Goal: Task Accomplishment & Management: Use online tool/utility

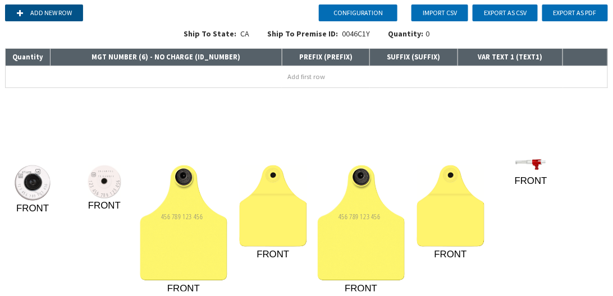
click at [63, 13] on button "Add new row" at bounding box center [44, 12] width 78 height 17
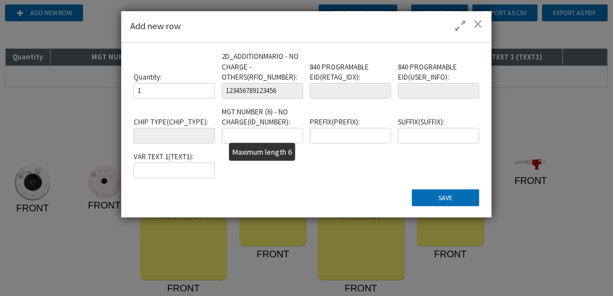
click at [259, 138] on input "text" at bounding box center [262, 136] width 81 height 16
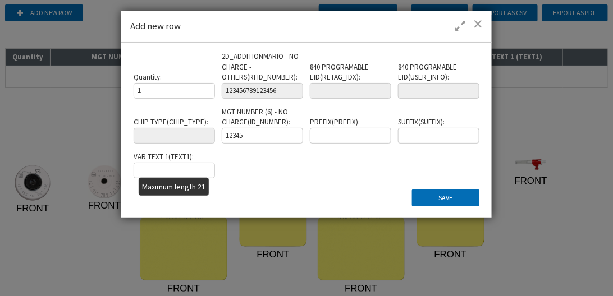
type input "12345"
click at [164, 172] on input "text" at bounding box center [174, 171] width 81 height 16
type input "6546546546546546"
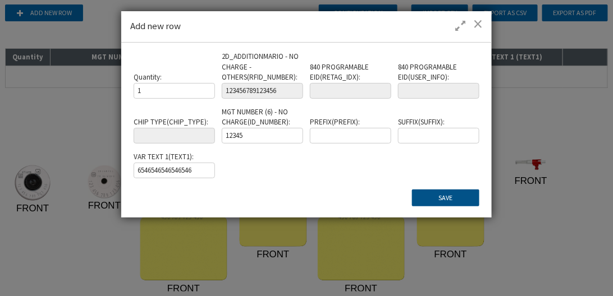
click at [440, 195] on button "Save" at bounding box center [445, 198] width 67 height 17
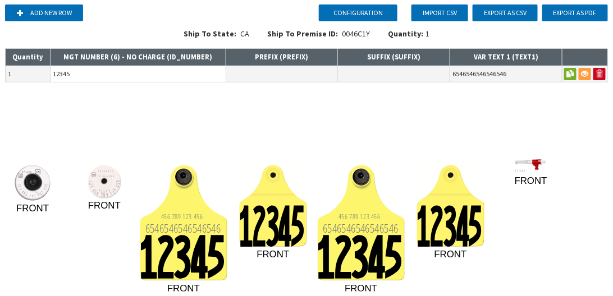
click at [66, 73] on input "12345" at bounding box center [138, 74] width 175 height 16
click at [63, 74] on input "12345" at bounding box center [138, 74] width 175 height 16
click at [68, 75] on input "12345" at bounding box center [138, 74] width 175 height 16
click at [122, 55] on th "MGT NUMBER (6) - NO CHARGE ( ID_NUMBER )" at bounding box center [139, 57] width 176 height 17
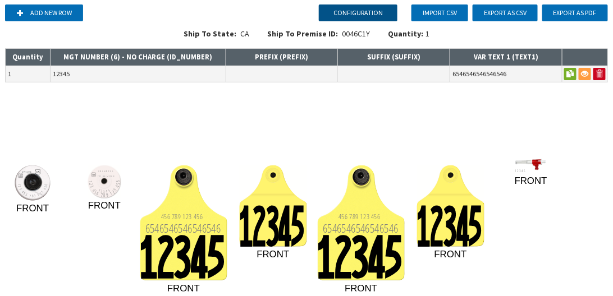
click at [370, 14] on button "Configuration" at bounding box center [358, 12] width 79 height 17
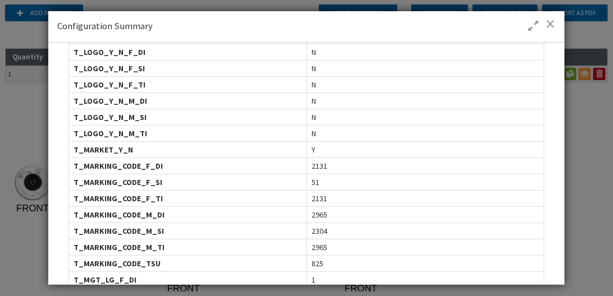
scroll to position [1026, 0]
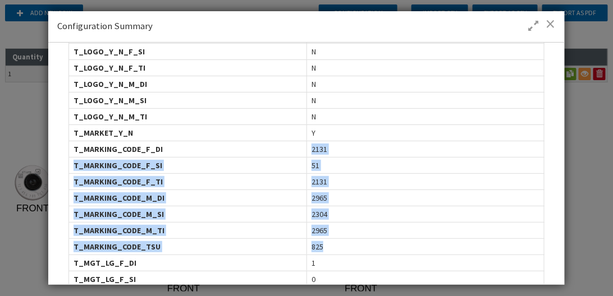
drag, startPoint x: 310, startPoint y: 133, endPoint x: 321, endPoint y: 224, distance: 91.6
drag, startPoint x: 555, startPoint y: 24, endPoint x: 461, endPoint y: 76, distance: 107.1
click at [554, 24] on span at bounding box center [551, 23] width 10 height 11
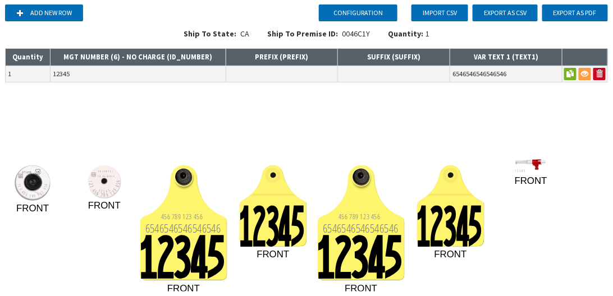
click at [81, 56] on th "MGT NUMBER (6) - NO CHARGE ( ID_NUMBER )" at bounding box center [139, 57] width 176 height 17
click at [61, 75] on input "12345" at bounding box center [138, 74] width 175 height 16
